Goal: Find specific page/section: Find specific page/section

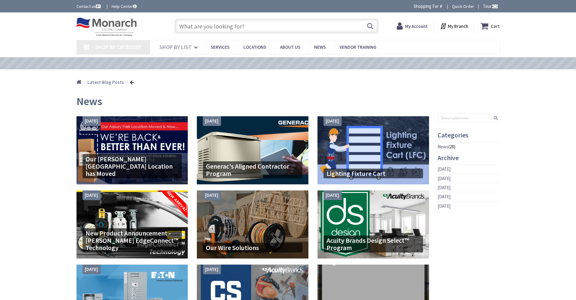
click at [204, 22] on input "text" at bounding box center [276, 25] width 204 height 15
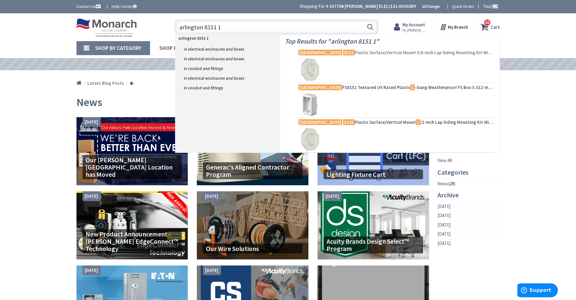
type input "arlington 8151 1"
click at [361, 52] on span "Arlington 8151 Plastic Surface/Vertical Mount 5/8-Inch Lap Siding Mounting Kit …" at bounding box center [395, 53] width 195 height 6
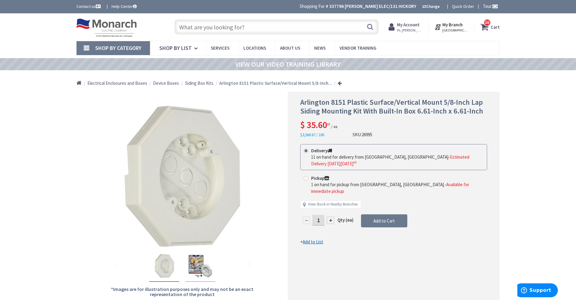
click at [229, 29] on input "text" at bounding box center [276, 26] width 204 height 15
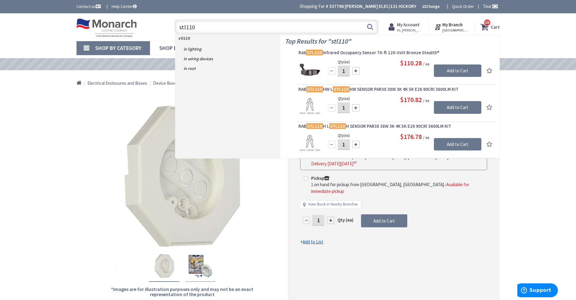
type input "stl110"
